Goal: Entertainment & Leisure: Browse casually

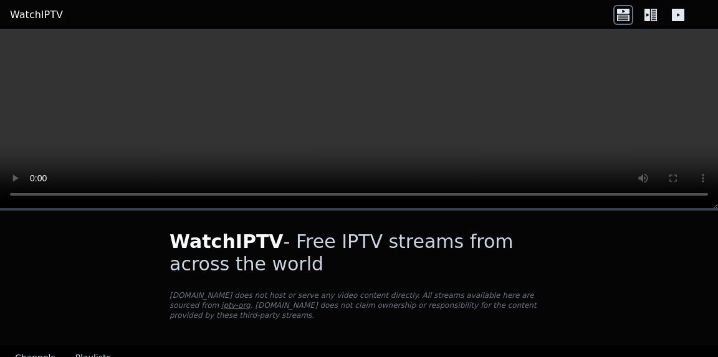
click at [34, 18] on link "WatchIPTV" at bounding box center [36, 14] width 53 height 15
click at [650, 16] on icon at bounding box center [648, 15] width 6 height 12
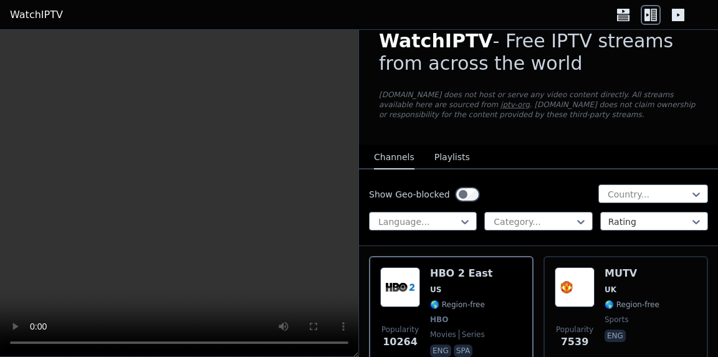
scroll to position [65, 0]
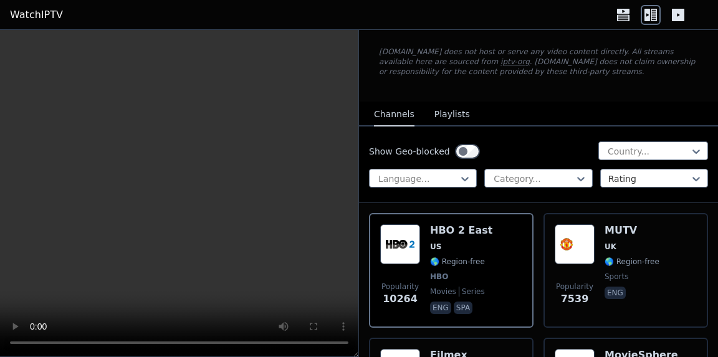
click at [640, 155] on div at bounding box center [649, 151] width 84 height 12
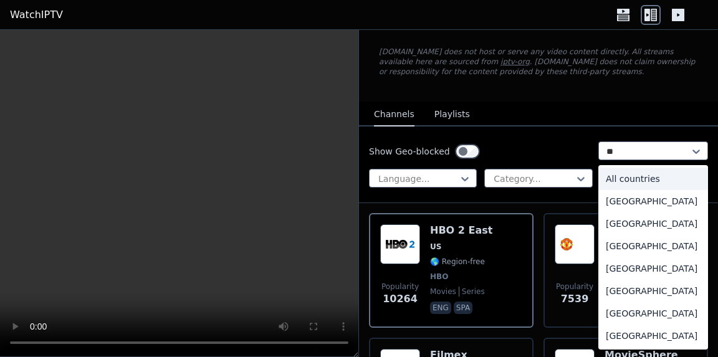
type input "***"
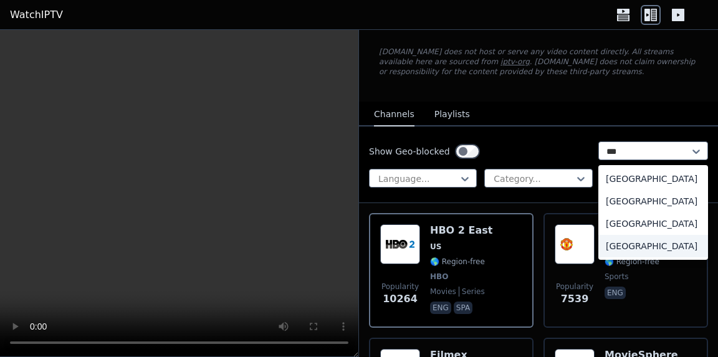
click at [599, 243] on div "[GEOGRAPHIC_DATA]" at bounding box center [654, 246] width 110 height 22
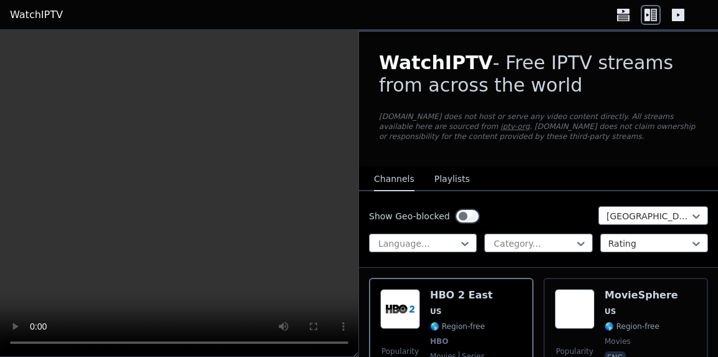
click at [451, 184] on button "Playlists" at bounding box center [453, 180] width 36 height 24
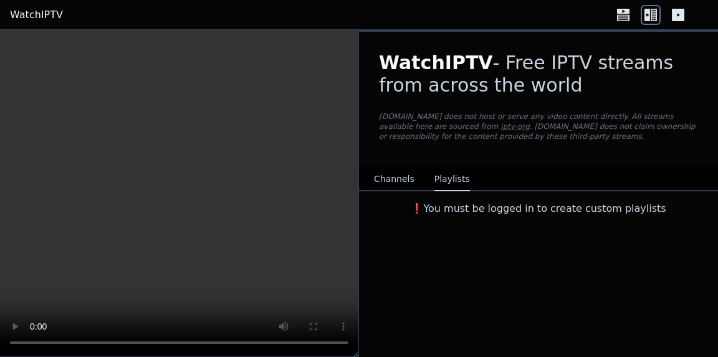
click at [632, 13] on icon at bounding box center [624, 15] width 20 height 20
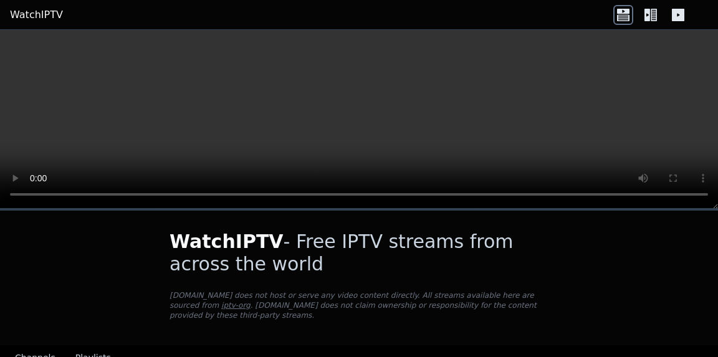
click at [682, 13] on icon at bounding box center [678, 15] width 12 height 12
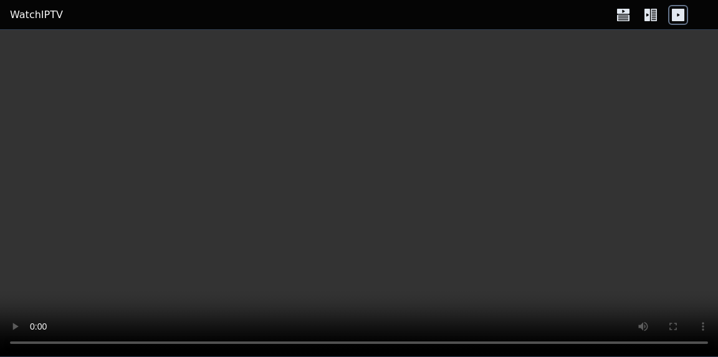
click at [671, 21] on icon at bounding box center [678, 15] width 20 height 20
click at [44, 19] on link "WatchIPTV" at bounding box center [36, 14] width 53 height 15
click at [642, 0] on header "WatchIPTV" at bounding box center [359, 15] width 718 height 30
click at [642, 4] on header "WatchIPTV" at bounding box center [359, 15] width 718 height 30
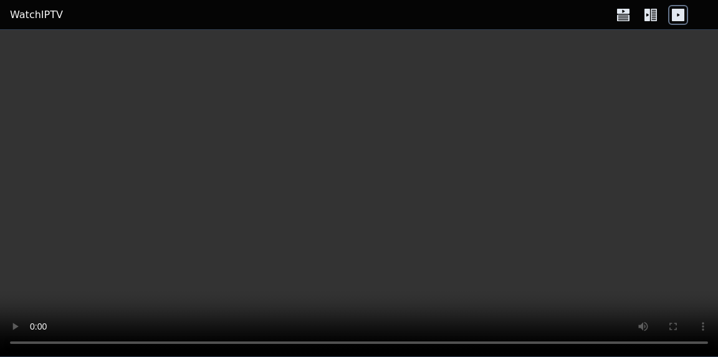
click at [642, 6] on icon at bounding box center [651, 15] width 20 height 20
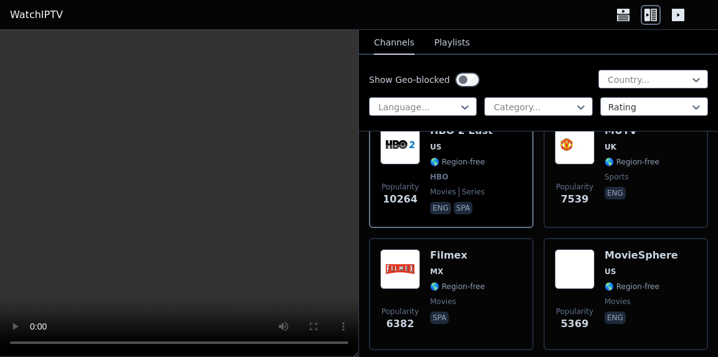
scroll to position [212, 0]
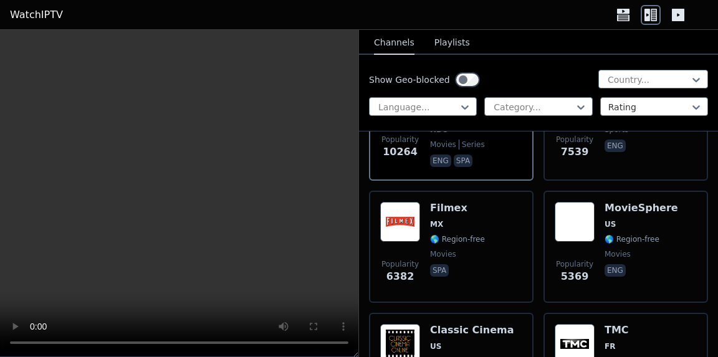
click at [435, 163] on p "eng" at bounding box center [440, 161] width 21 height 12
click at [435, 211] on h6 "Filmex" at bounding box center [457, 208] width 55 height 12
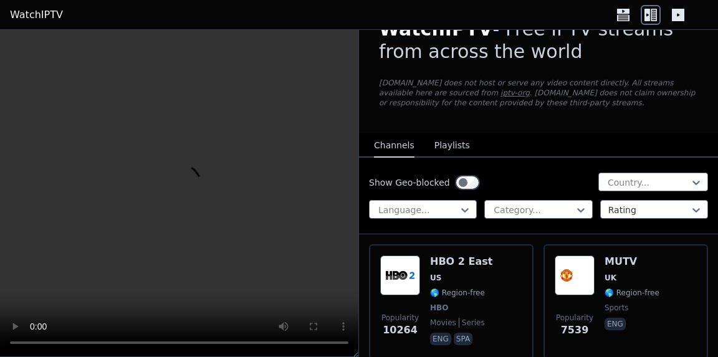
scroll to position [32, 0]
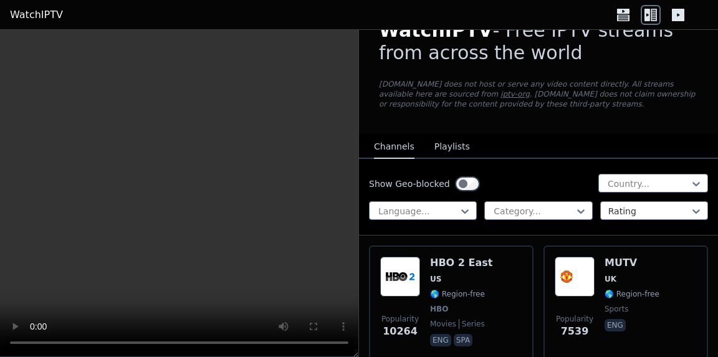
click at [437, 261] on h6 "HBO 2 East" at bounding box center [461, 263] width 62 height 12
click at [599, 174] on div "Country..." at bounding box center [654, 183] width 110 height 19
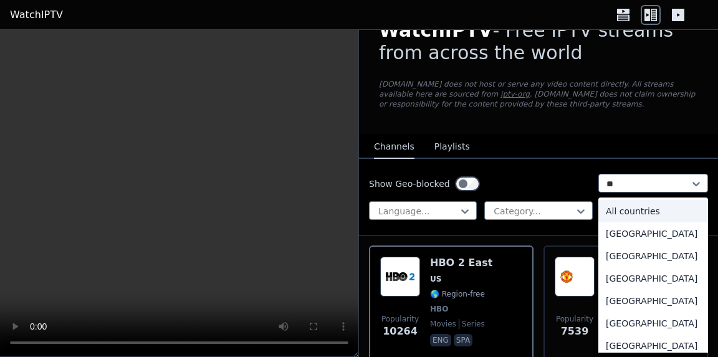
type input "***"
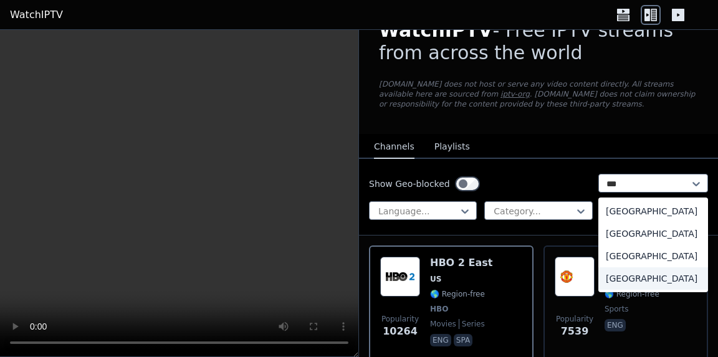
click at [663, 269] on div "[GEOGRAPHIC_DATA]" at bounding box center [654, 278] width 110 height 22
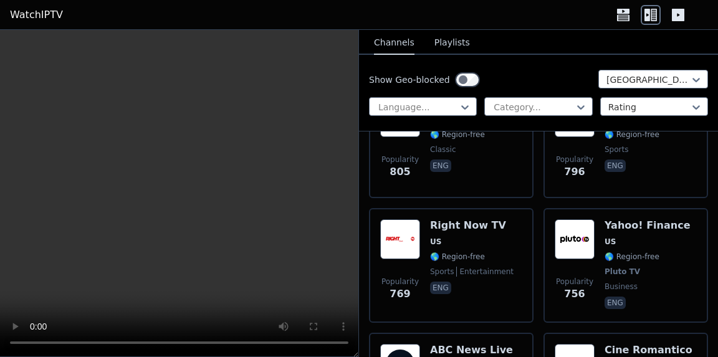
scroll to position [2566, 0]
